Goal: Task Accomplishment & Management: Use online tool/utility

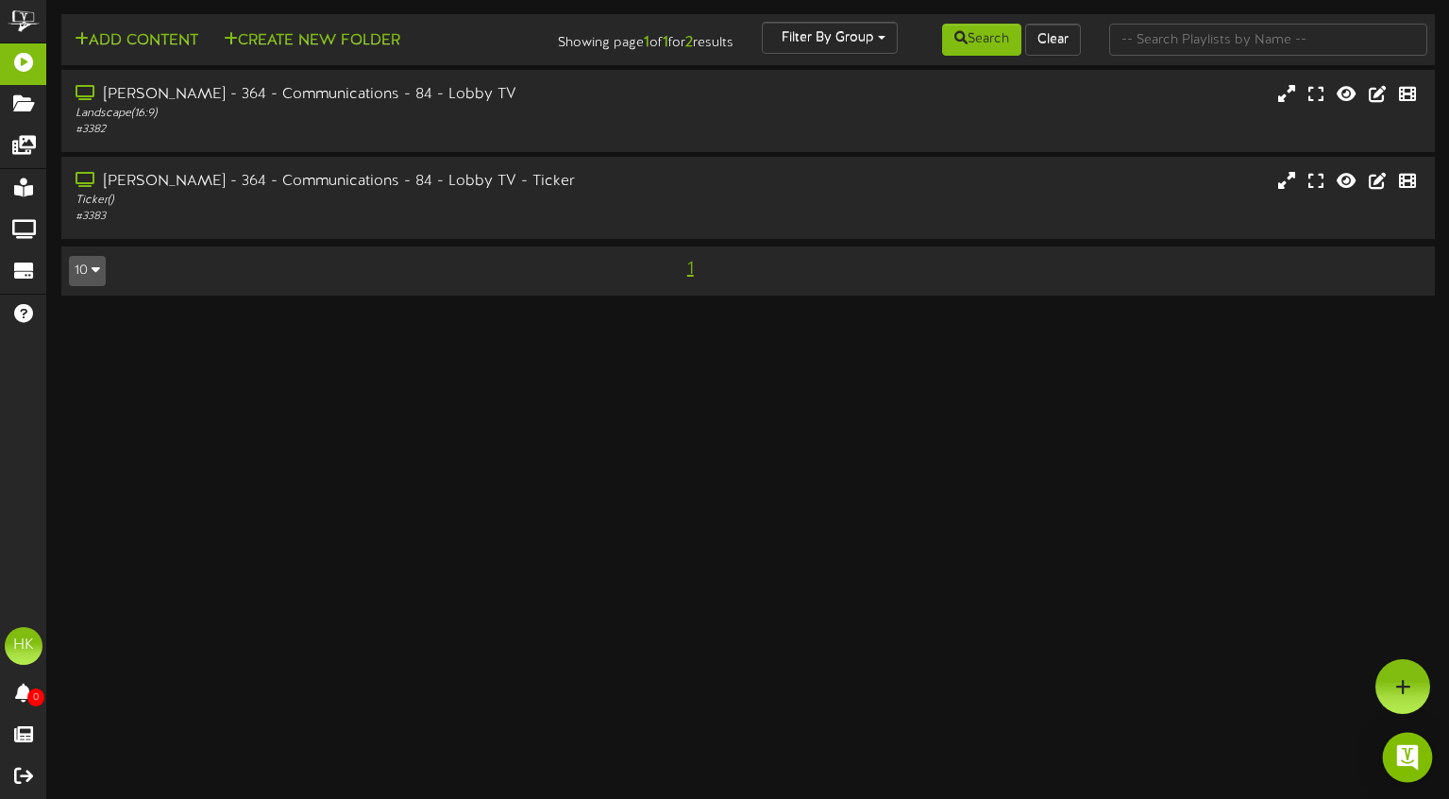
click at [1409, 754] on img "Open Intercom Messenger" at bounding box center [1408, 757] width 25 height 25
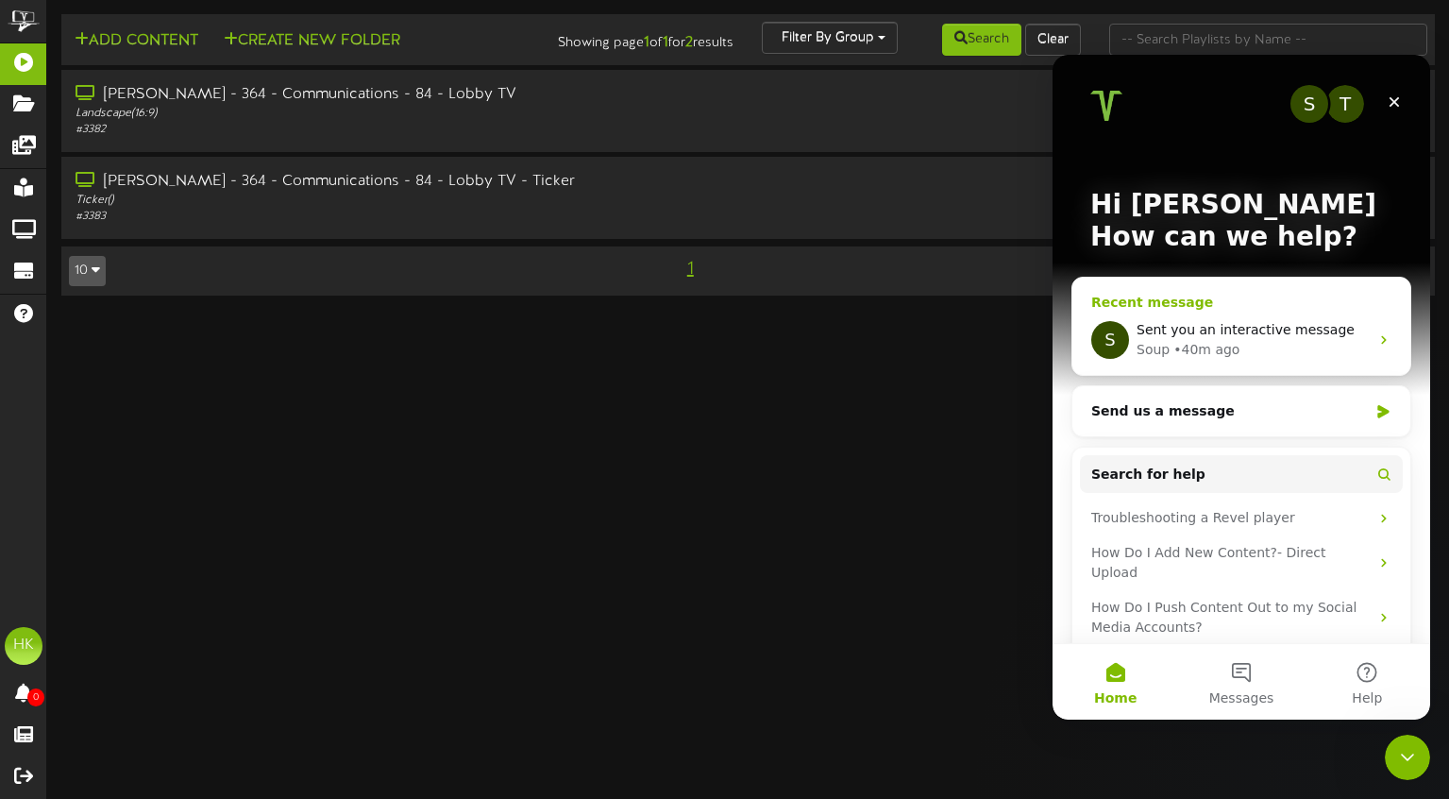
click at [1260, 336] on span "Sent you an interactive message" at bounding box center [1246, 329] width 218 height 15
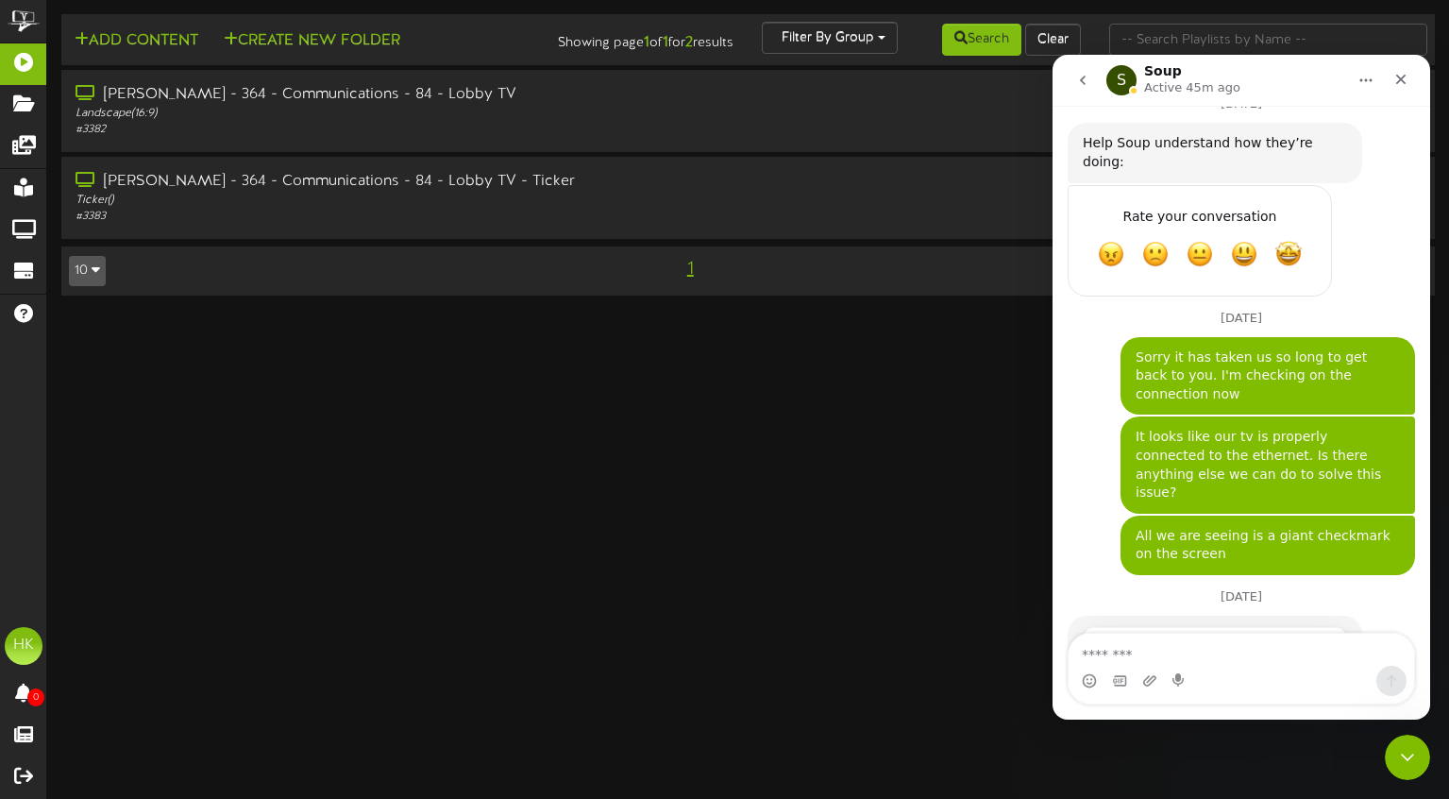
scroll to position [948, 0]
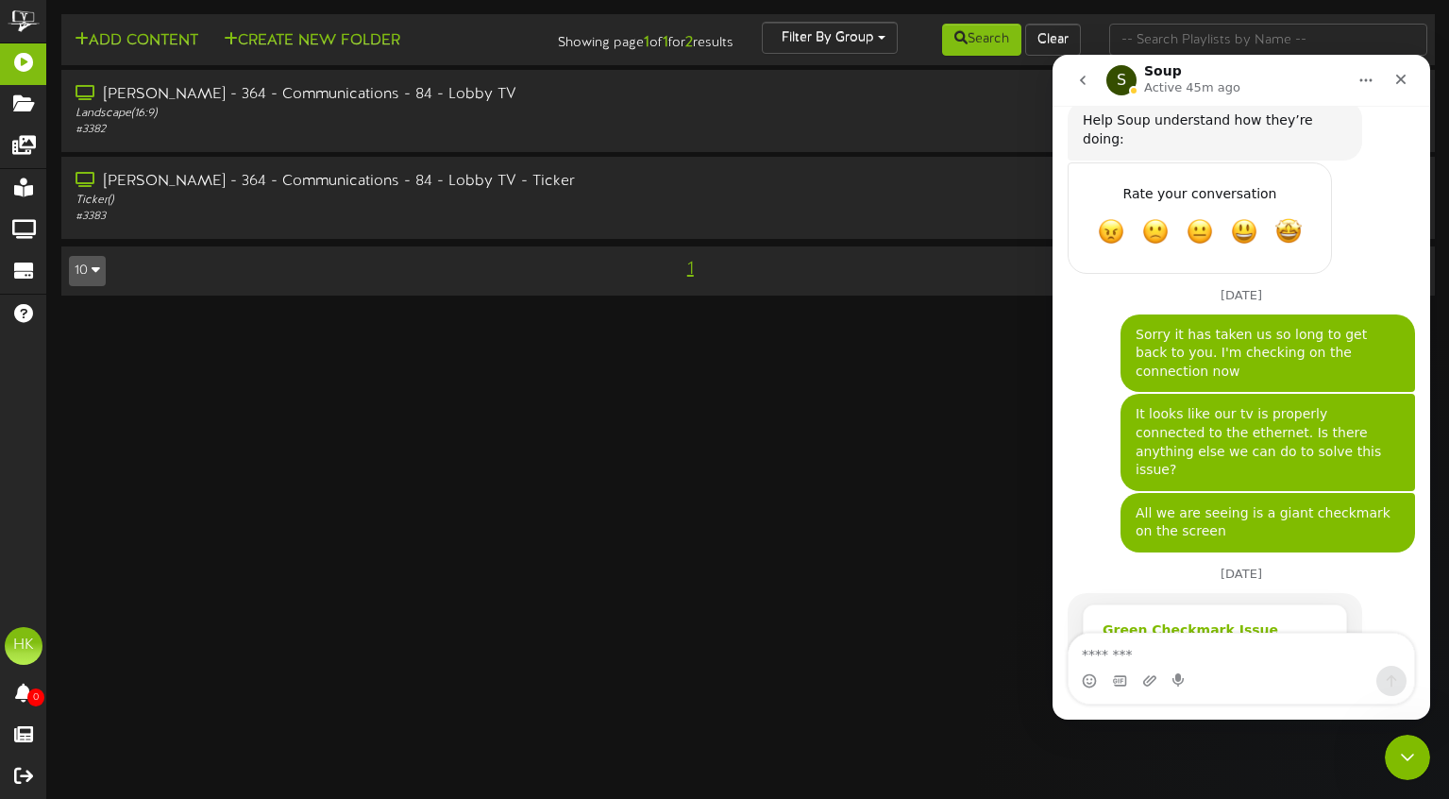
click at [1215, 640] on div "Player Troubleshooting | No Content | Green Checkmark" at bounding box center [1215, 660] width 225 height 40
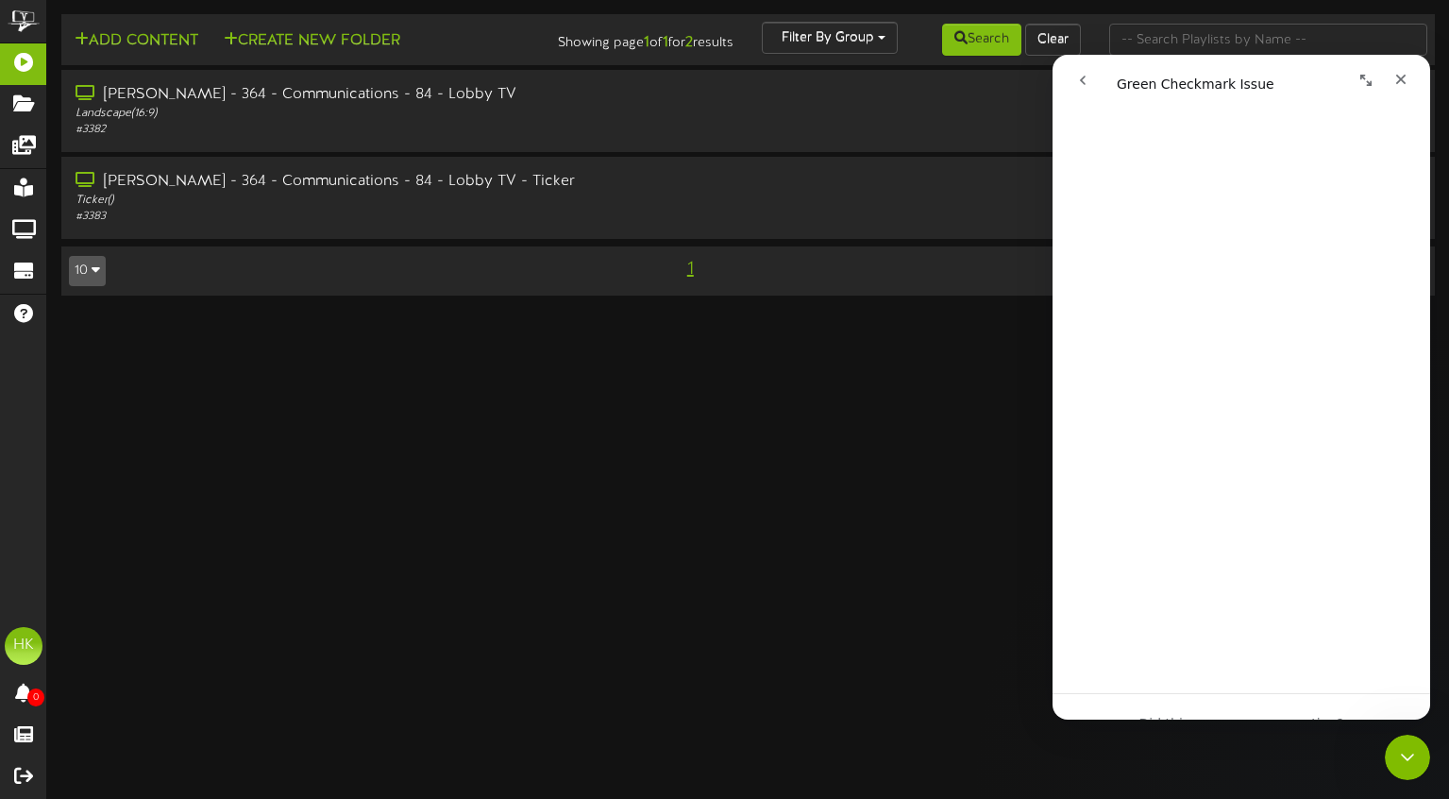
scroll to position [283, 0]
click at [476, 93] on div "Barry Dental - 364 - Communications - 84 - Lobby TV" at bounding box center [347, 95] width 546 height 22
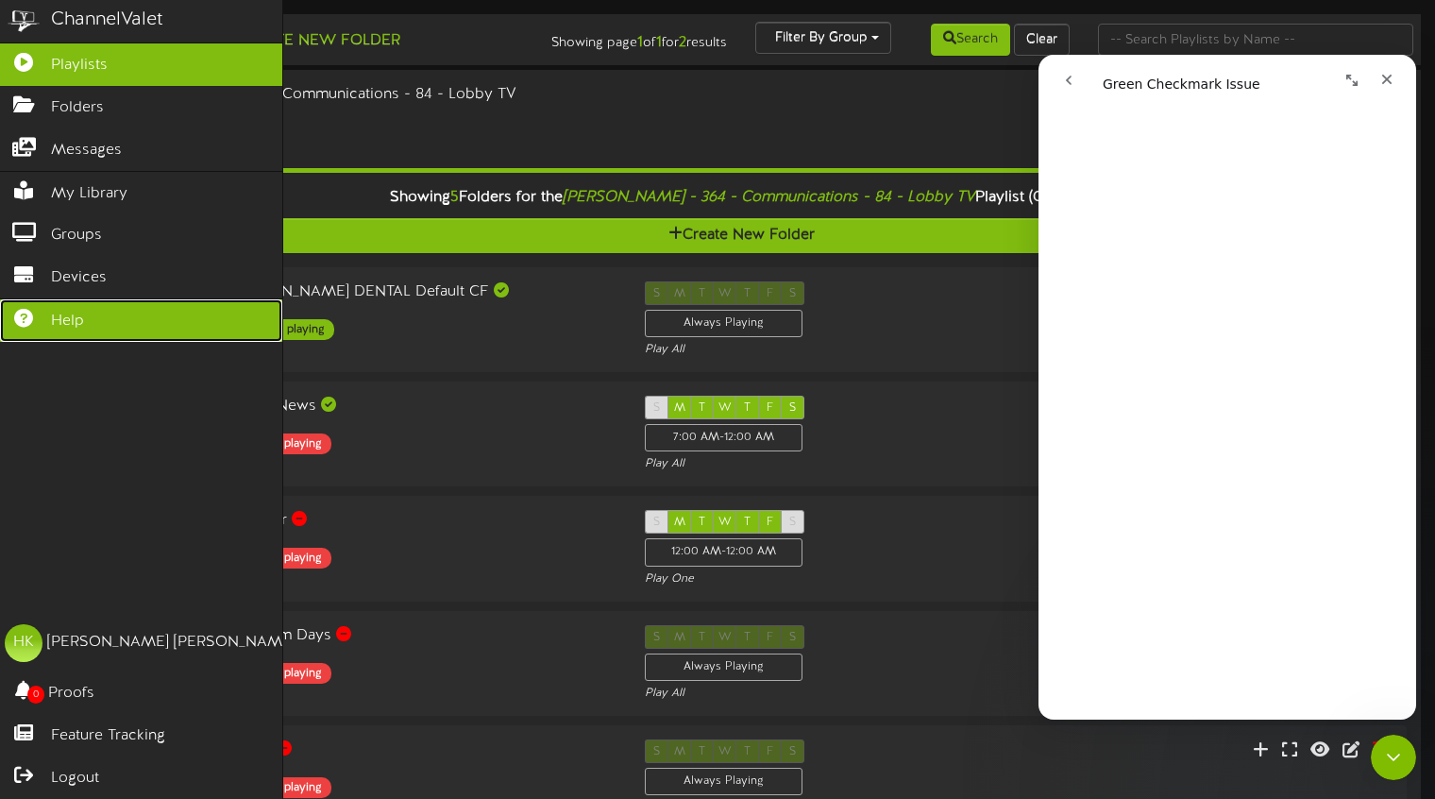
click at [48, 302] on link "Help" at bounding box center [141, 320] width 282 height 42
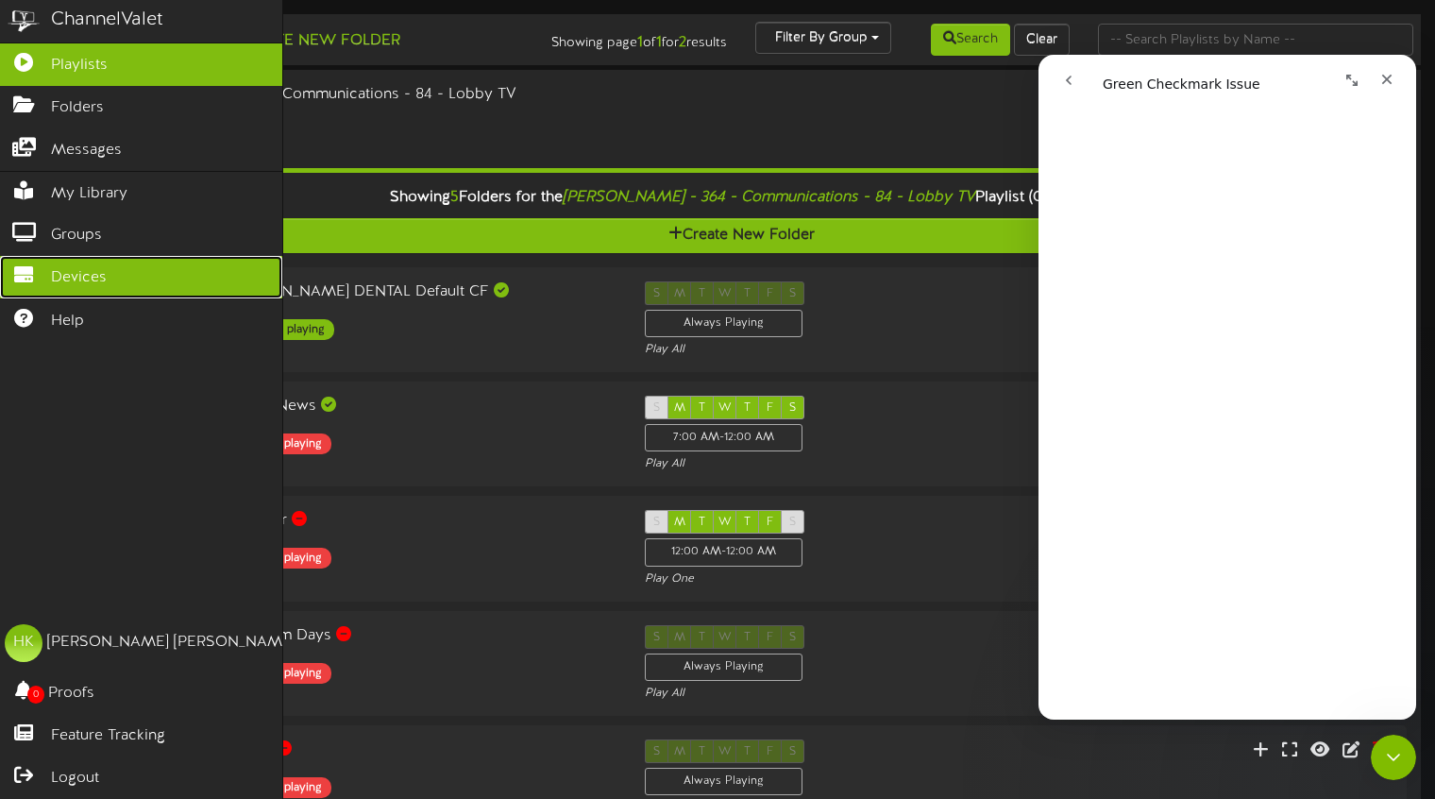
click at [42, 265] on icon at bounding box center [23, 272] width 47 height 14
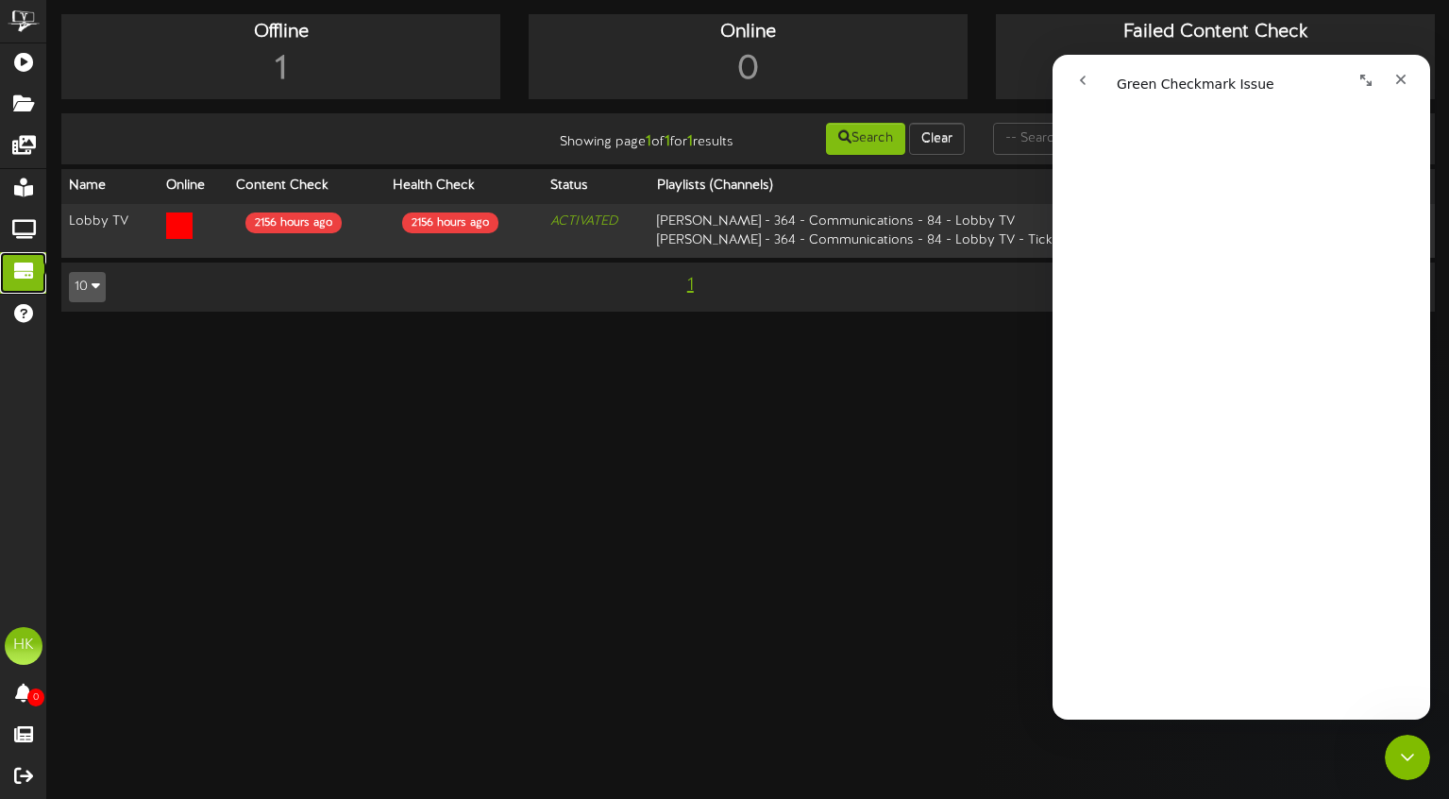
scroll to position [48, 0]
click at [1080, 76] on icon "go back" at bounding box center [1082, 80] width 15 height 15
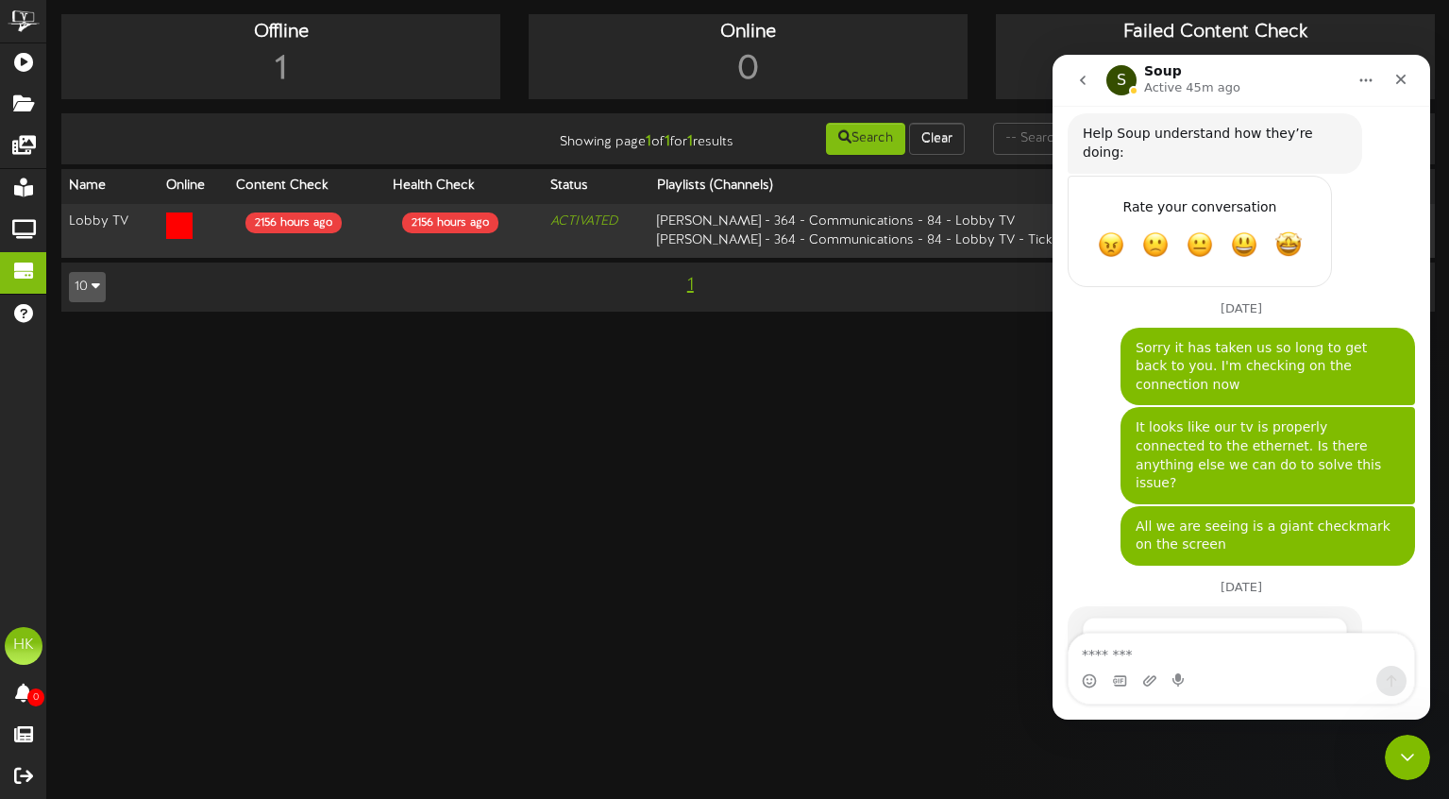
scroll to position [948, 0]
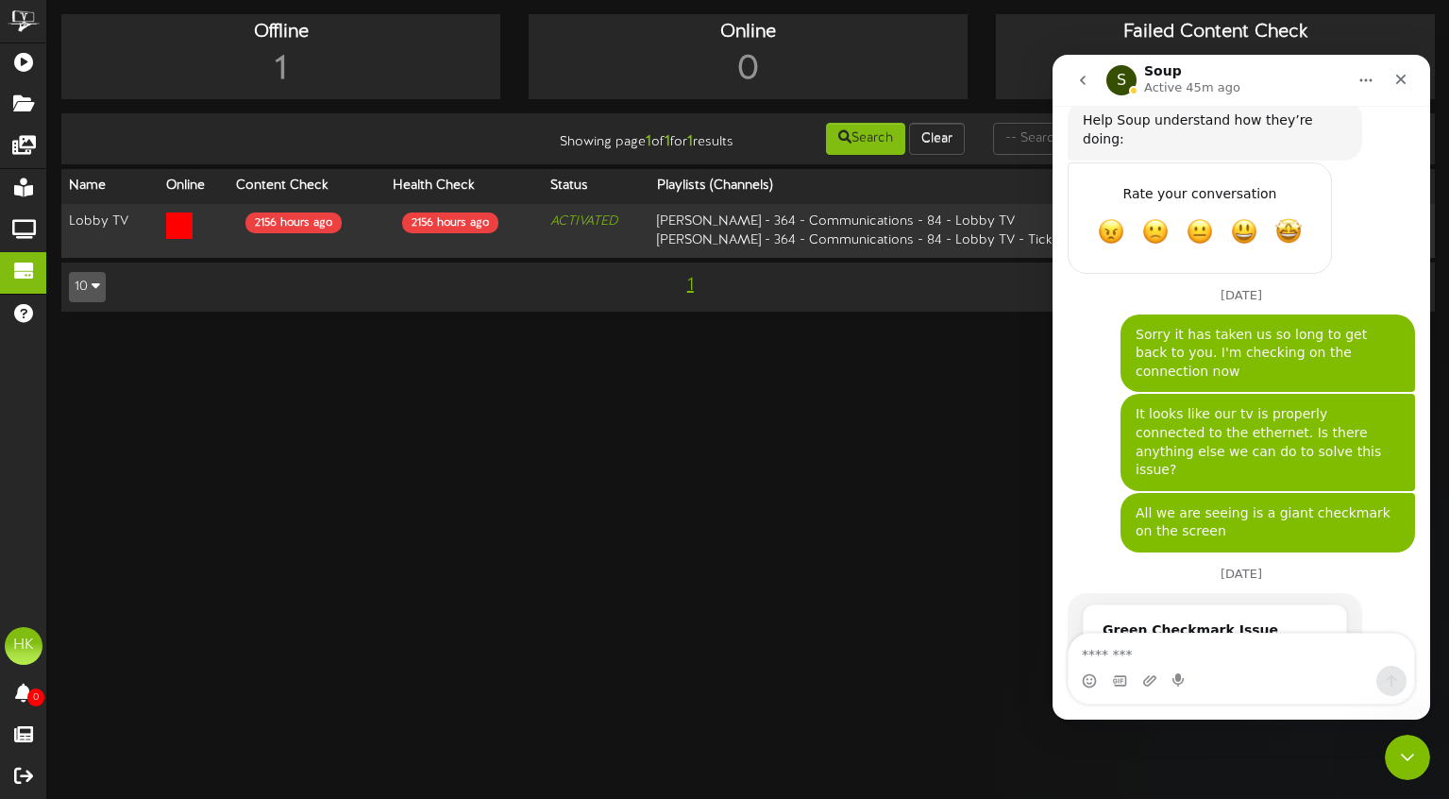
click at [1161, 659] on textarea "Message…" at bounding box center [1242, 650] width 346 height 32
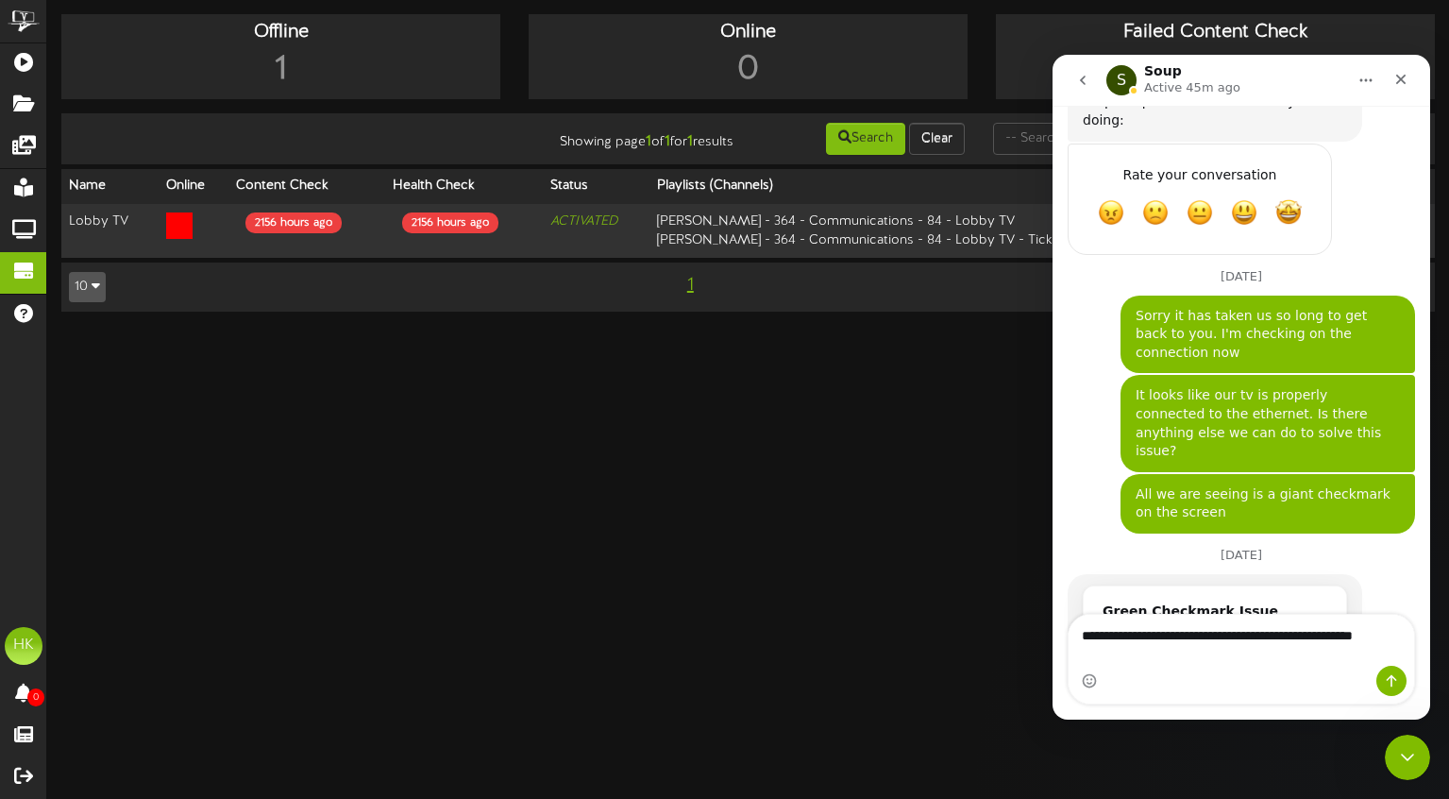
type textarea "**********"
